Goal: Navigation & Orientation: Find specific page/section

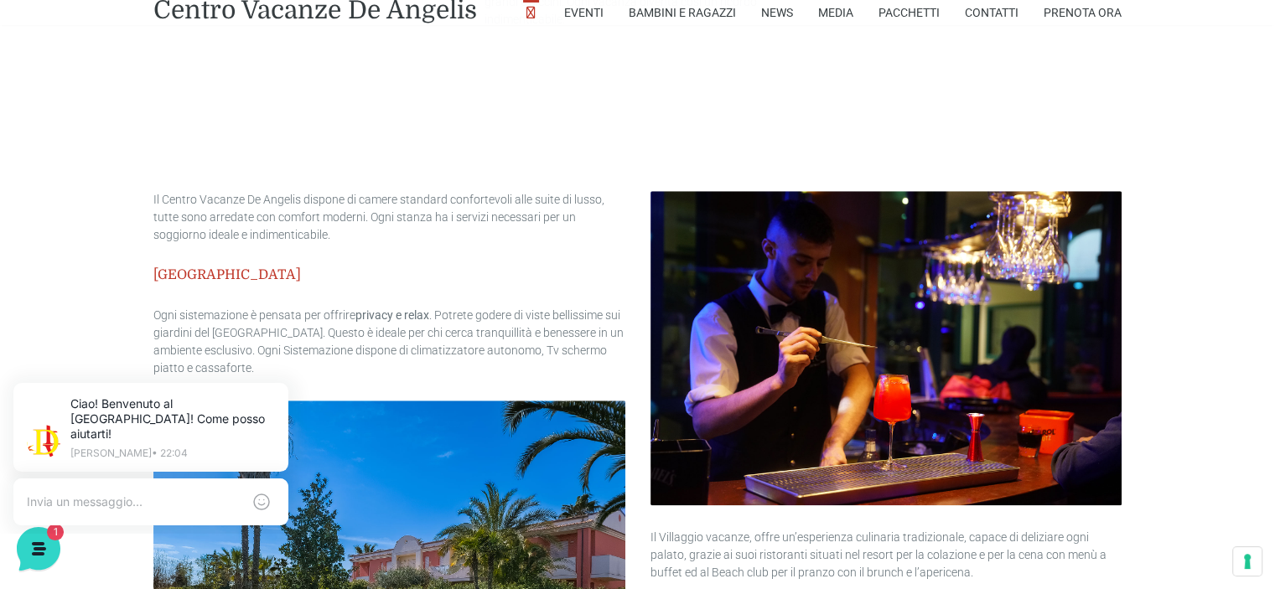
scroll to position [1173, 0]
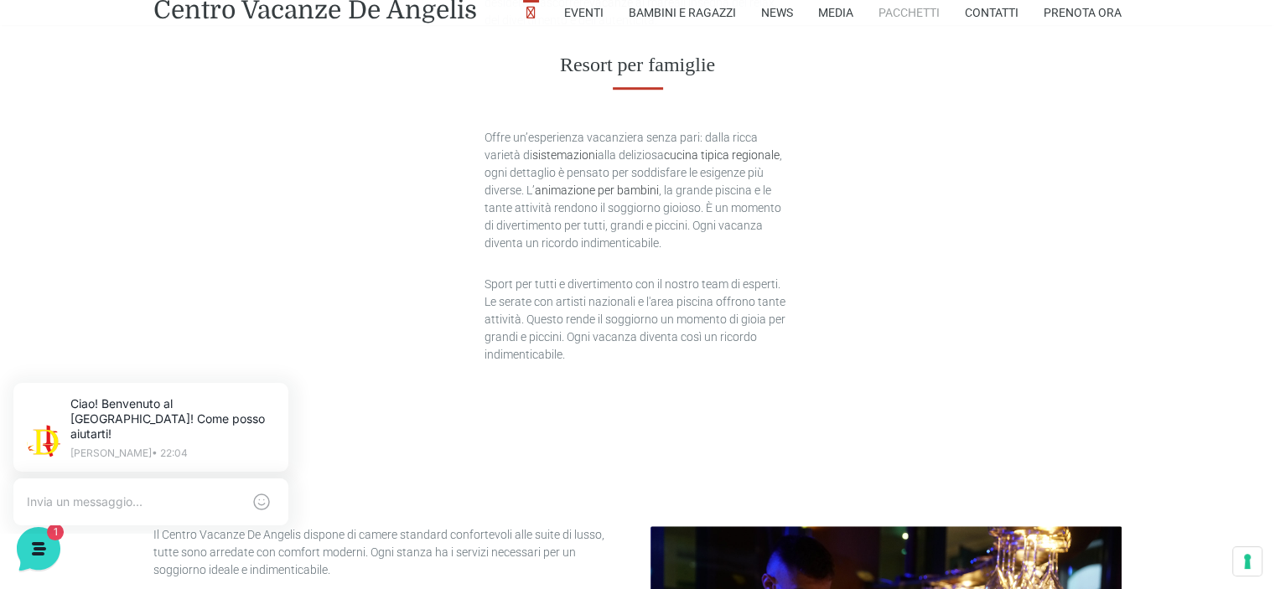
click at [907, 12] on link "Pacchetti" at bounding box center [908, 12] width 61 height 25
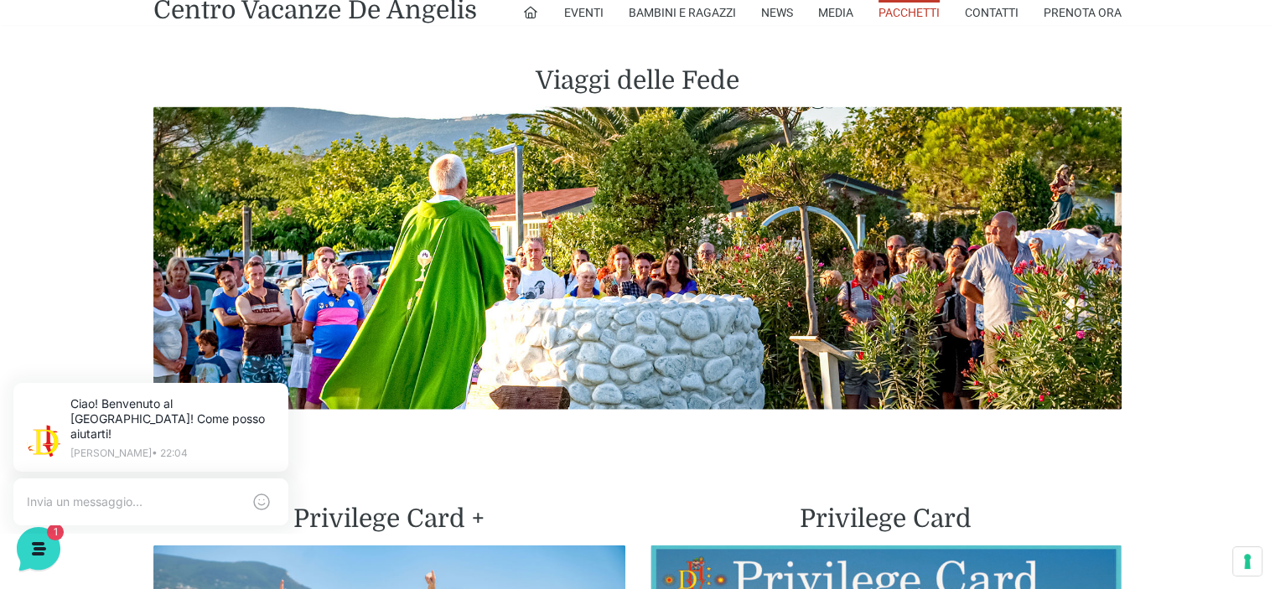
scroll to position [3510, 0]
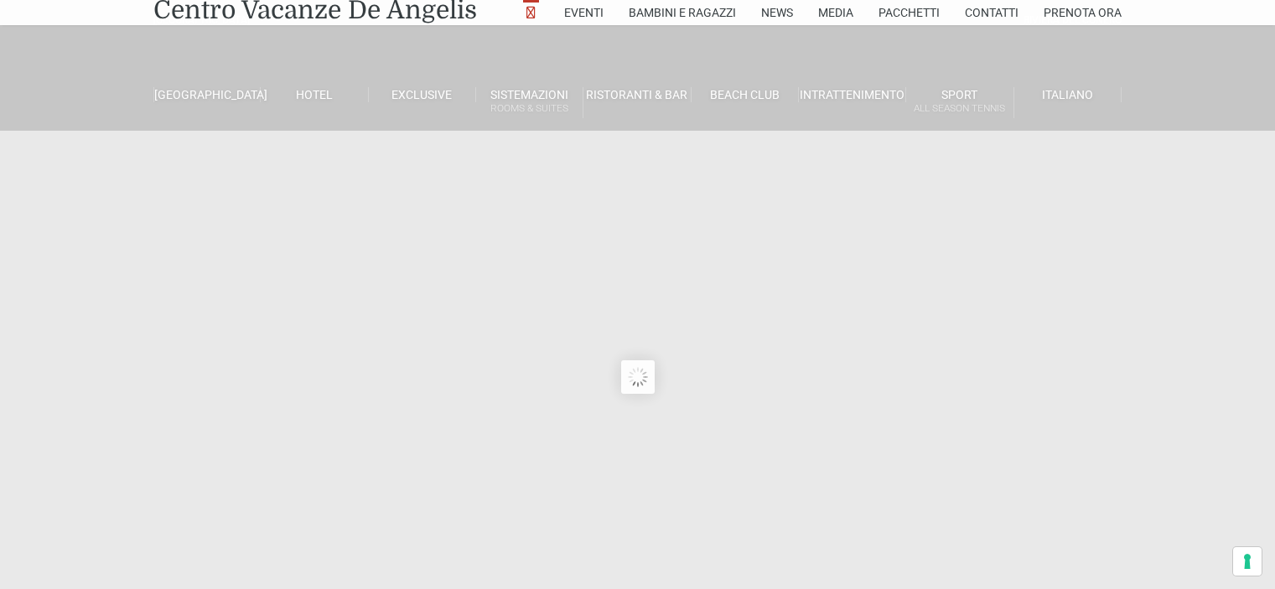
scroll to position [1096, 0]
